Goal: Task Accomplishment & Management: Use online tool/utility

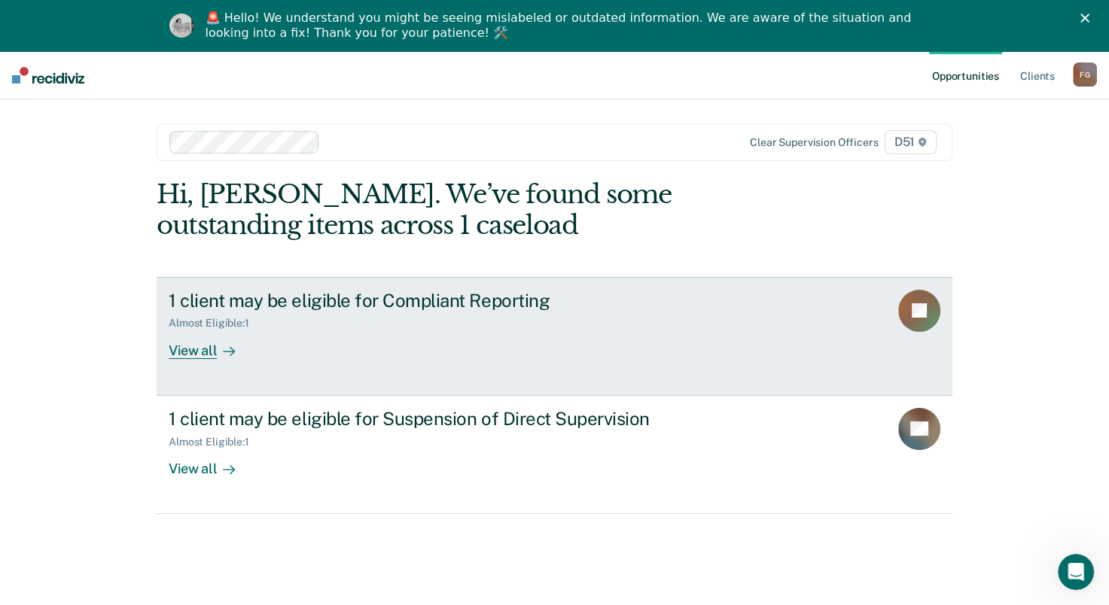
click at [196, 349] on div "View all" at bounding box center [211, 344] width 84 height 29
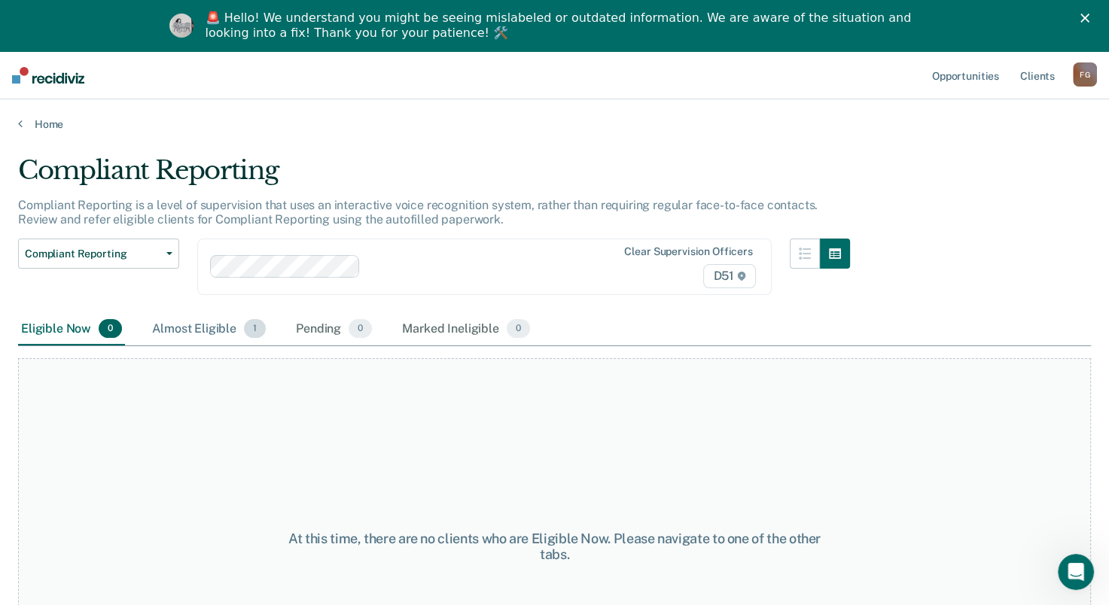
click at [203, 321] on div "Almost Eligible 1" at bounding box center [209, 329] width 120 height 33
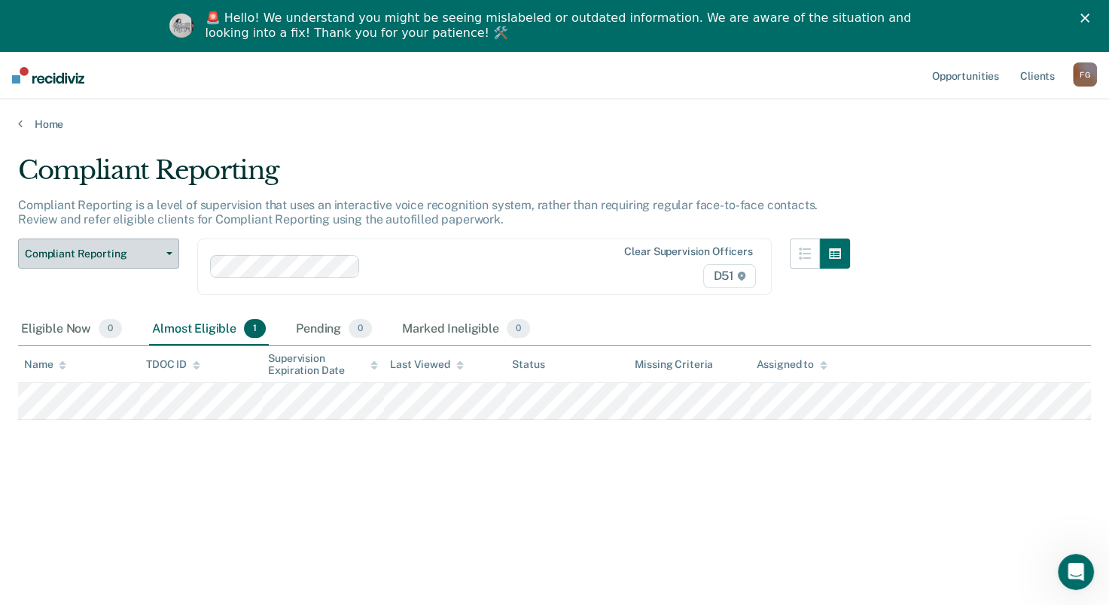
click at [118, 252] on span "Compliant Reporting" at bounding box center [92, 254] width 135 height 13
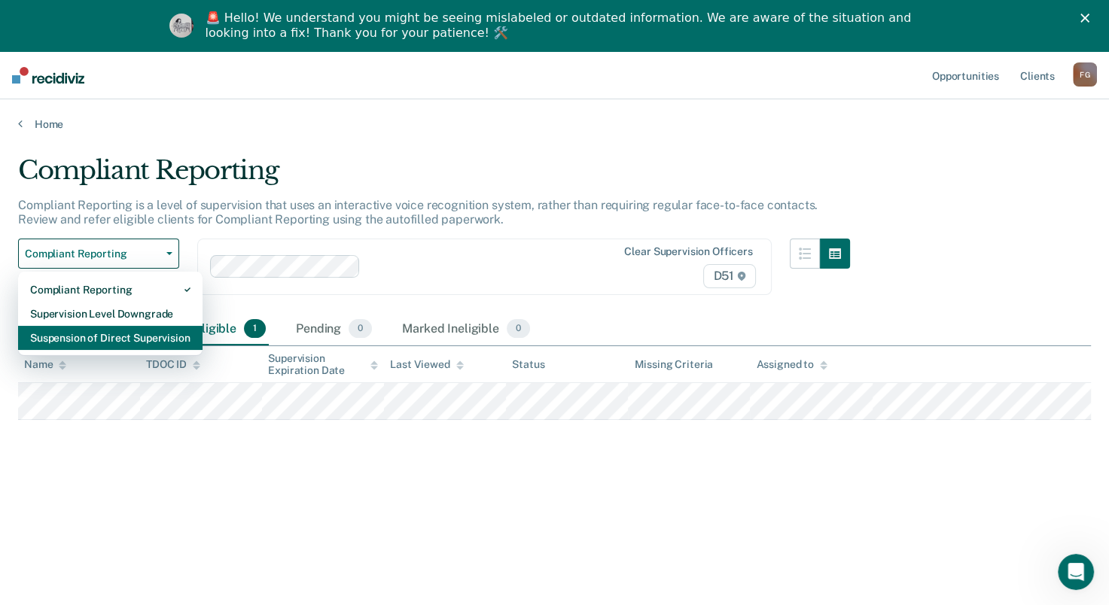
click at [129, 331] on div "Suspension of Direct Supervision" at bounding box center [110, 338] width 160 height 24
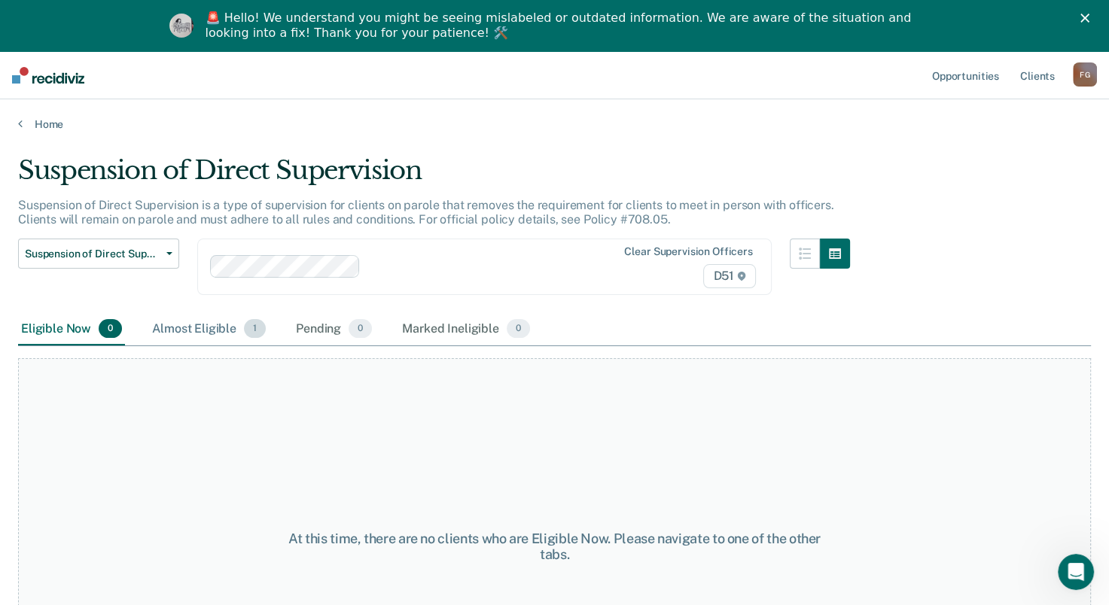
click at [210, 328] on div "Almost Eligible 1" at bounding box center [209, 329] width 120 height 33
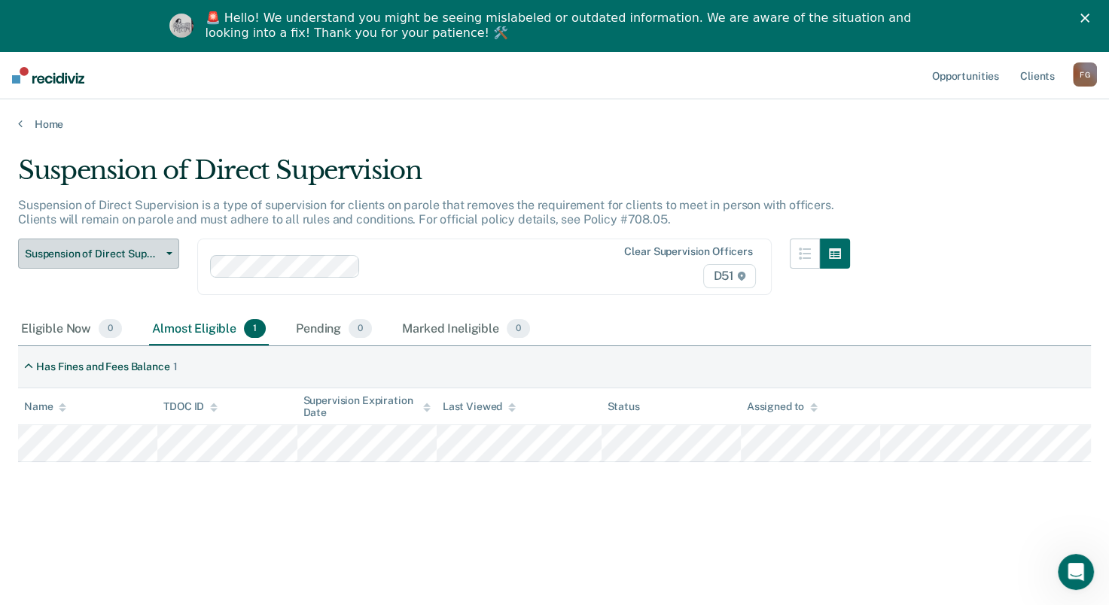
click at [117, 251] on span "Suspension of Direct Supervision" at bounding box center [92, 254] width 135 height 13
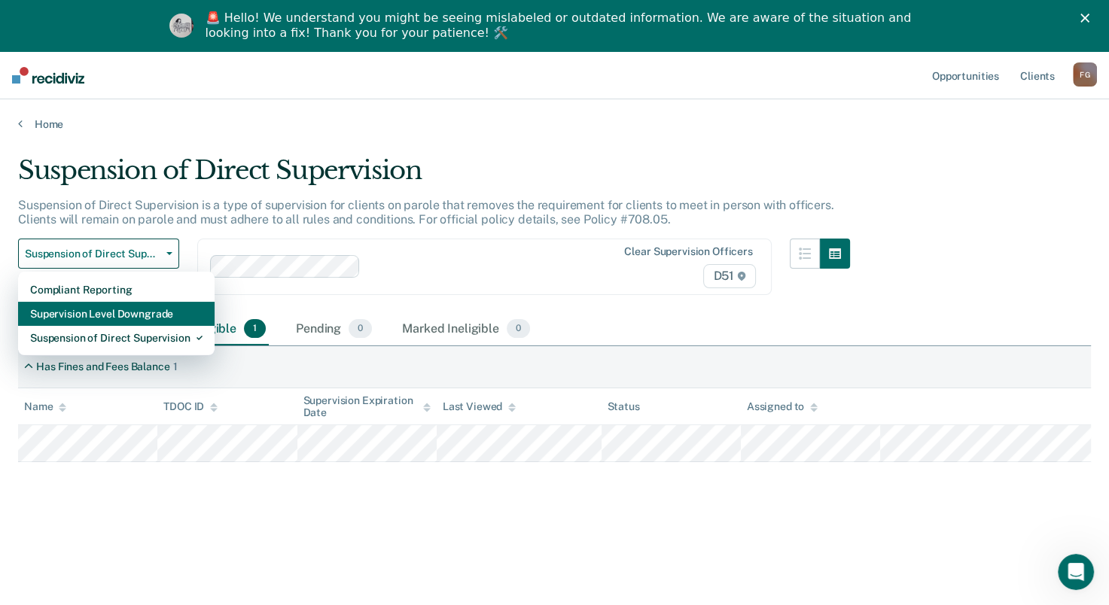
click at [112, 312] on div "Supervision Level Downgrade" at bounding box center [116, 314] width 172 height 24
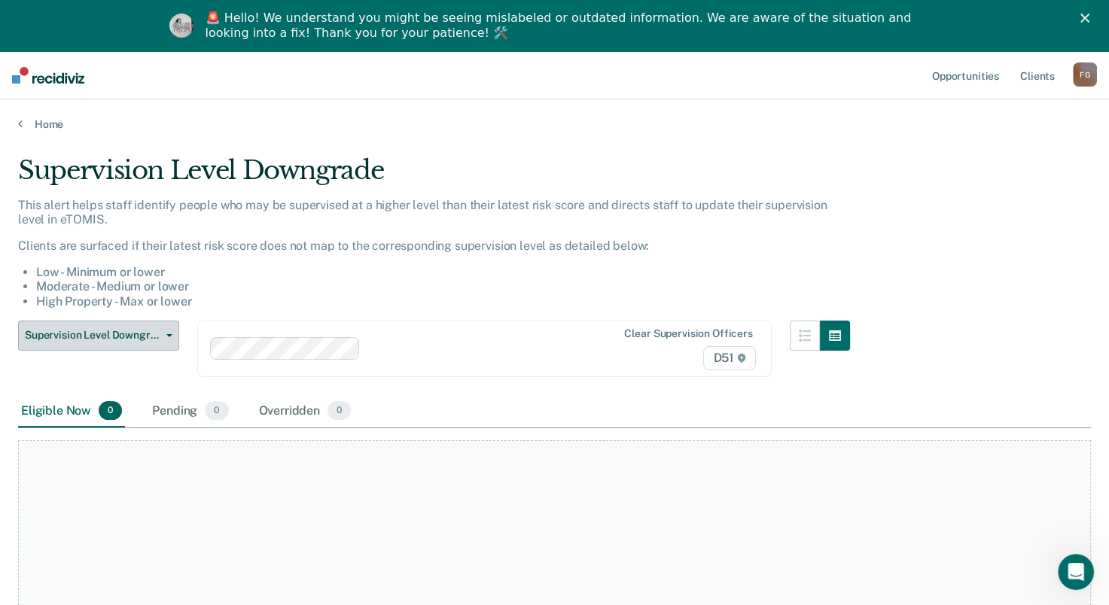
click at [86, 327] on button "Supervision Level Downgrade" at bounding box center [98, 336] width 161 height 30
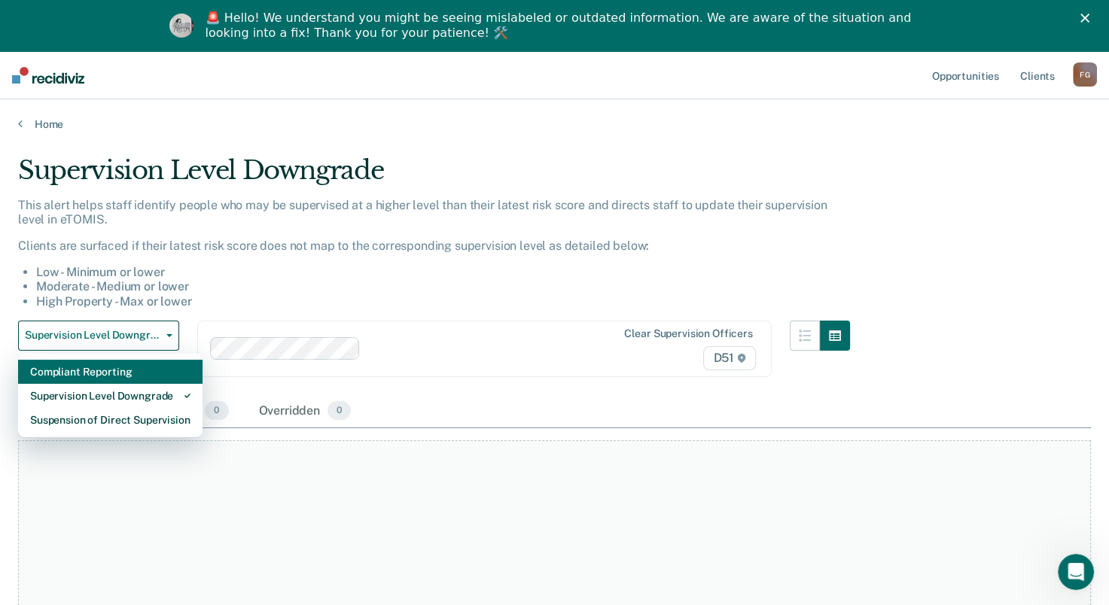
click at [96, 370] on div "Compliant Reporting" at bounding box center [110, 372] width 160 height 24
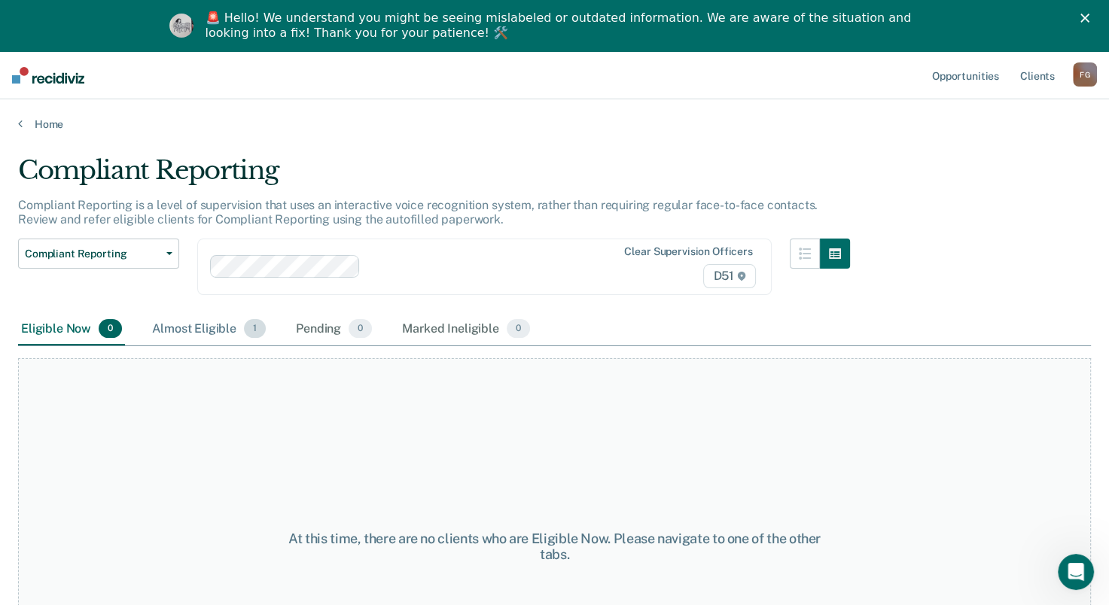
click at [227, 330] on div "Almost Eligible 1" at bounding box center [209, 329] width 120 height 33
